Goal: Book appointment/travel/reservation

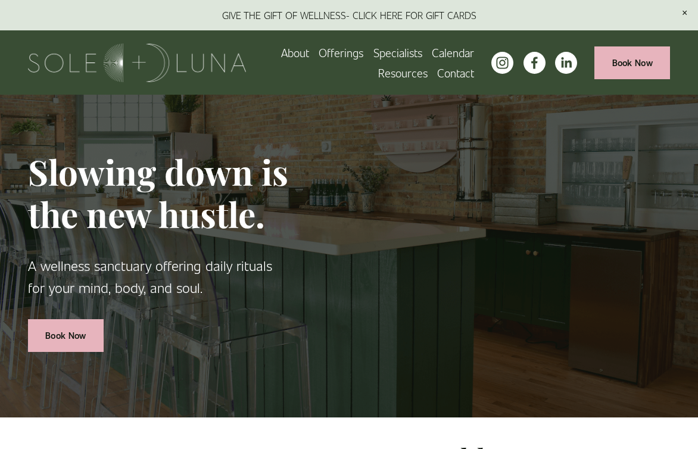
click at [334, 48] on span "Offerings" at bounding box center [341, 52] width 45 height 18
click at [0, 0] on span "Charm School!" at bounding box center [0, 0] width 0 height 0
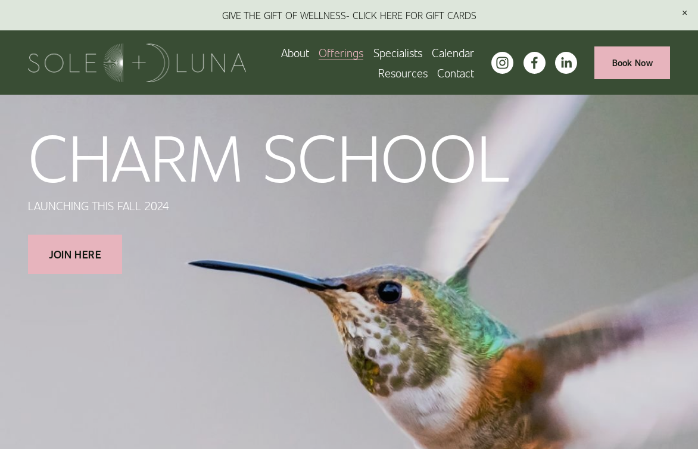
click at [0, 0] on span "Rituals" at bounding box center [0, 0] width 0 height 0
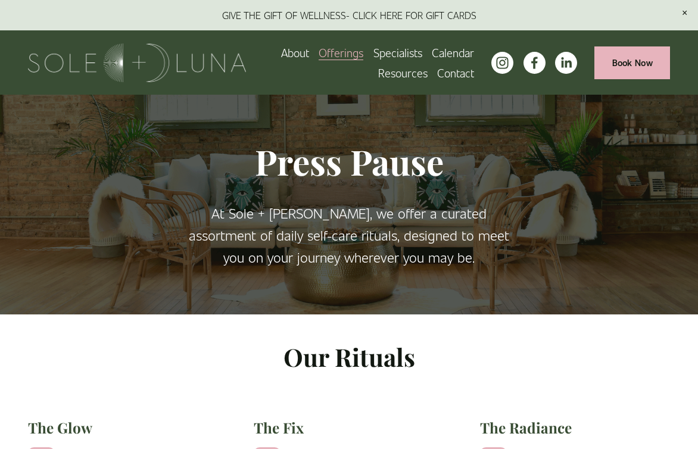
click at [0, 0] on span "Meditations" at bounding box center [0, 0] width 0 height 0
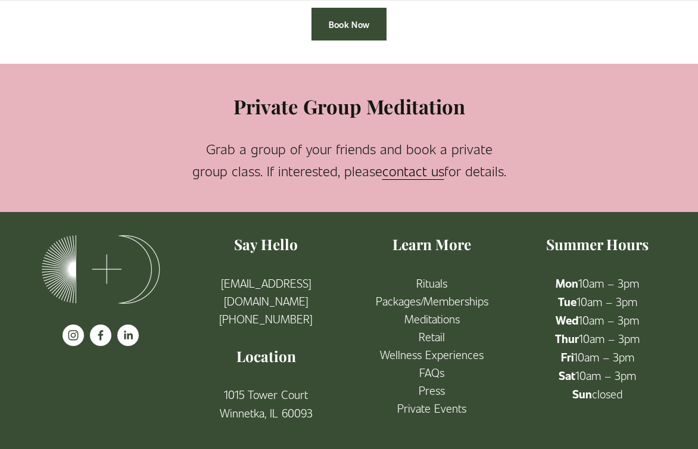
scroll to position [675, 0]
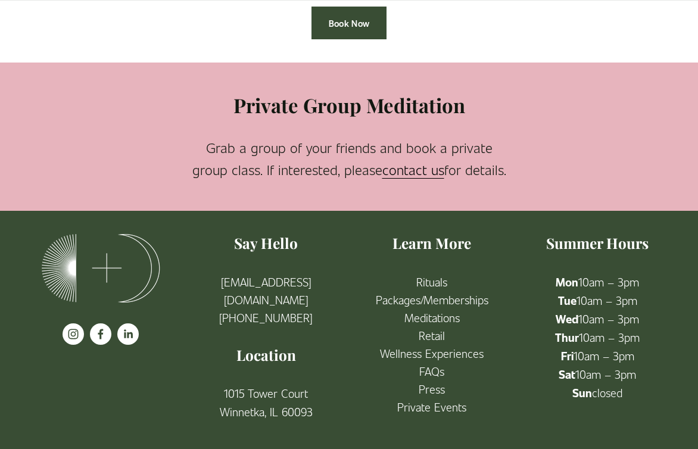
click at [445, 355] on link "Wellness Experiences" at bounding box center [432, 353] width 104 height 18
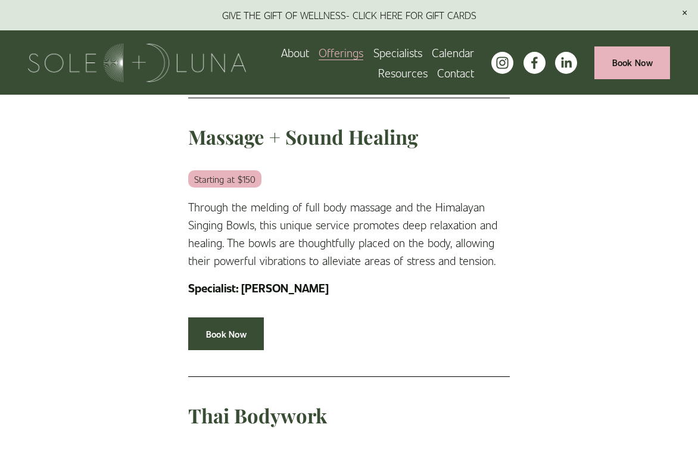
scroll to position [1591, 0]
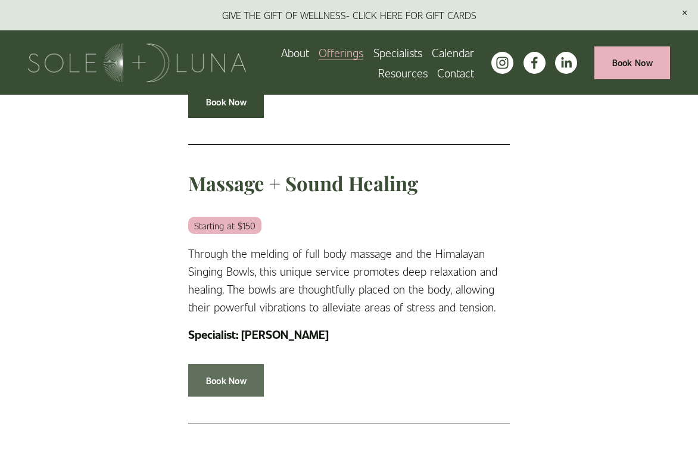
click at [239, 374] on link "Book Now" at bounding box center [226, 380] width 76 height 33
